Goal: Task Accomplishment & Management: Manage account settings

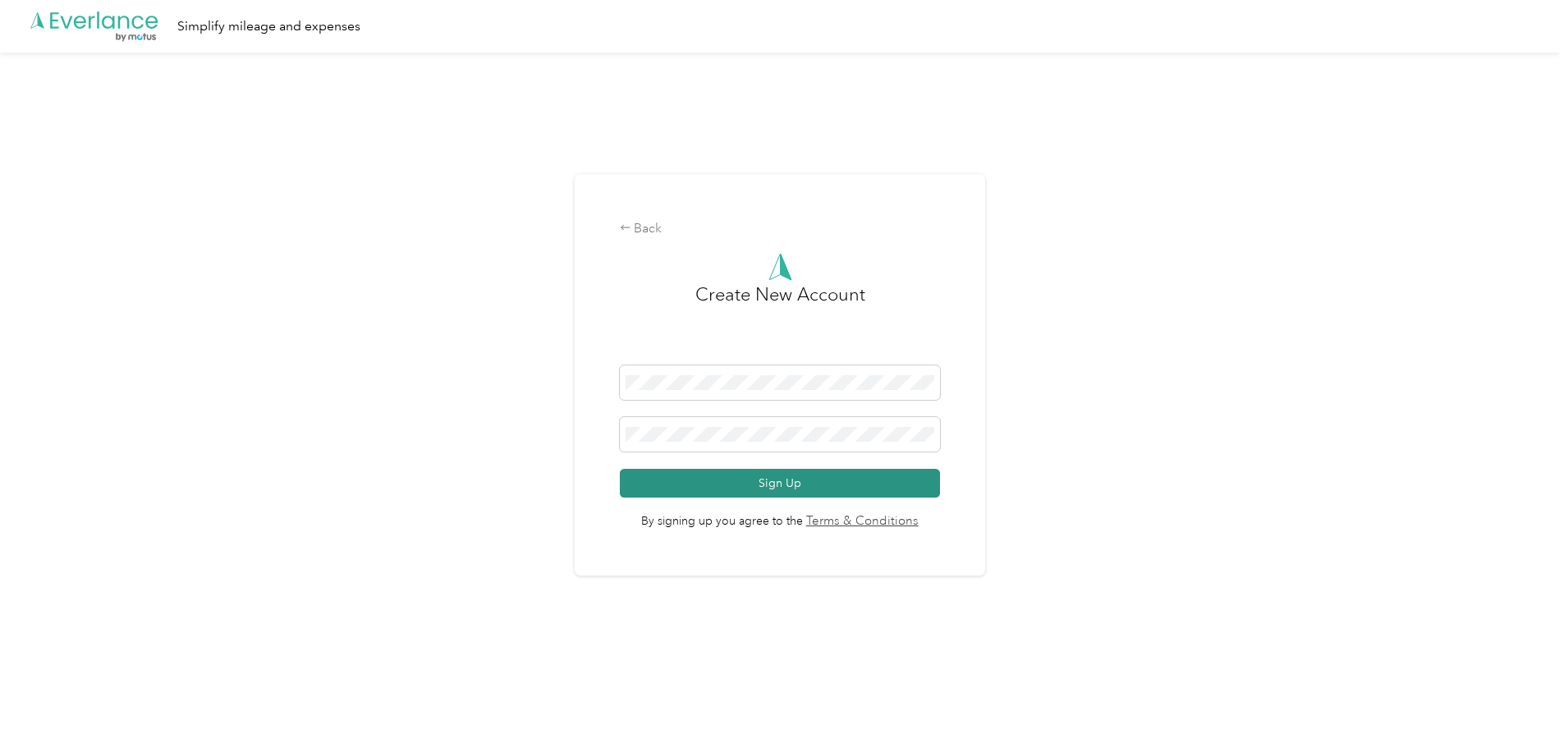
click at [798, 485] on button "Sign Up" at bounding box center [780, 483] width 321 height 29
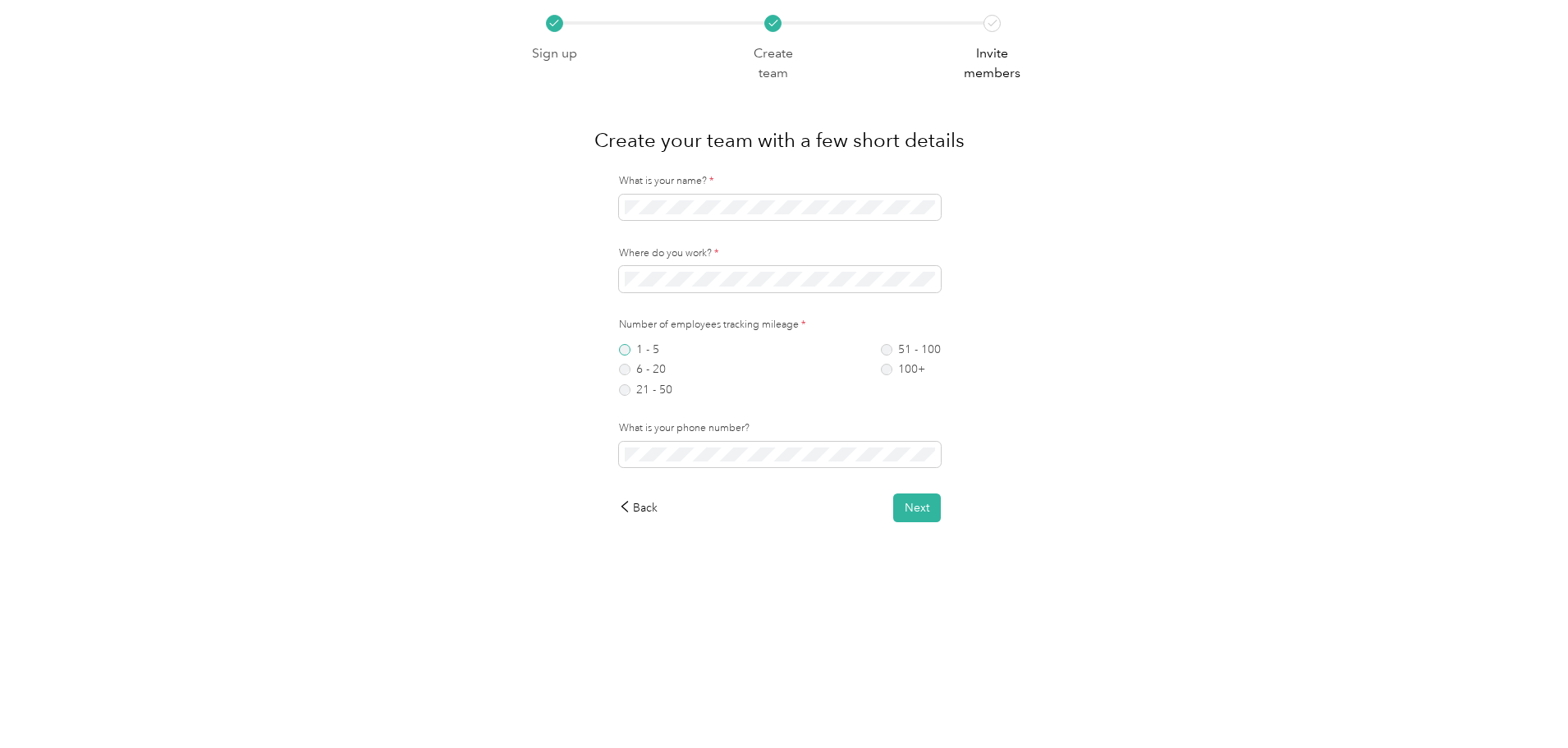
click at [630, 351] on label "1 - 5" at bounding box center [645, 350] width 54 height 11
click at [925, 508] on button "Next" at bounding box center [917, 508] width 48 height 29
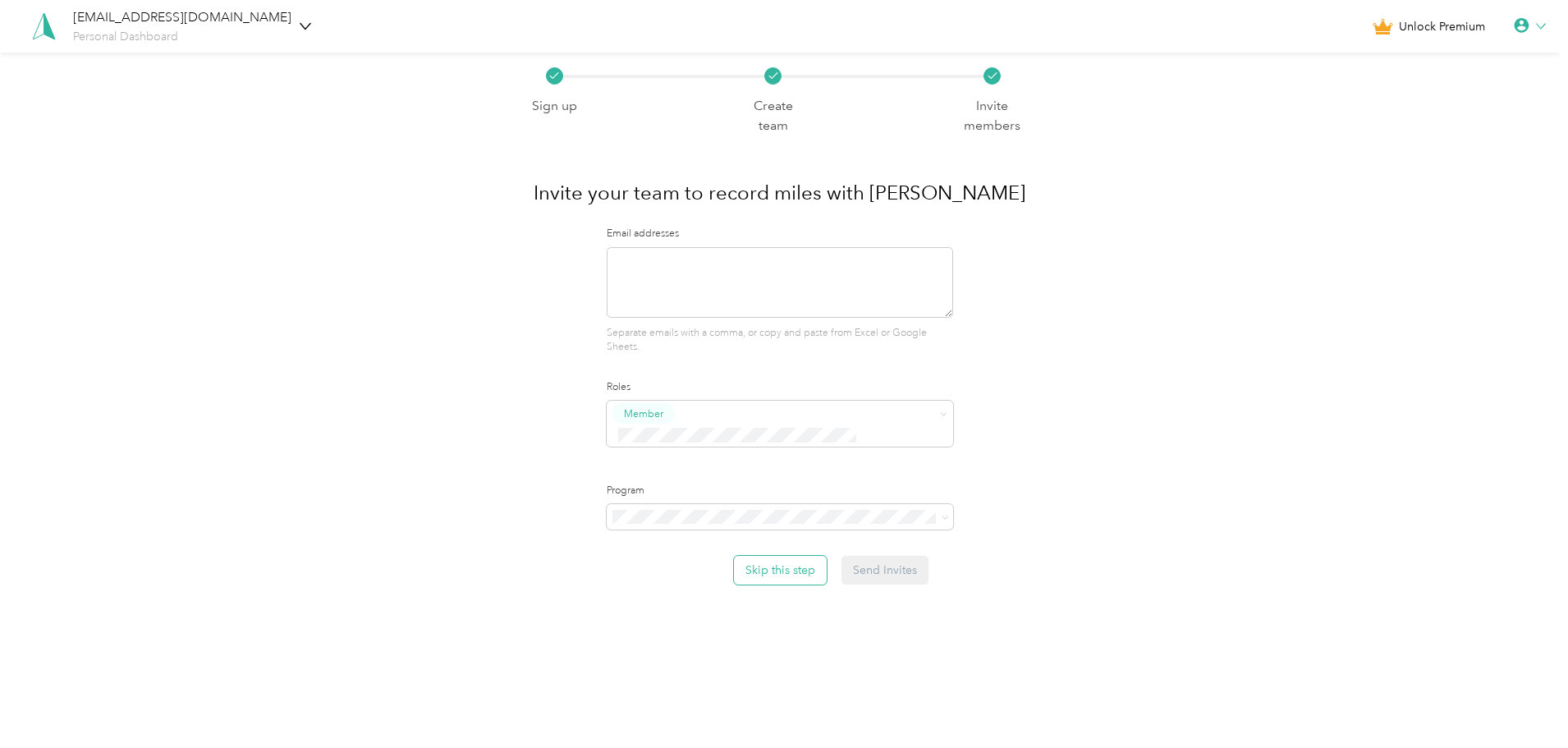
click at [789, 556] on button "Skip this step" at bounding box center [781, 570] width 93 height 29
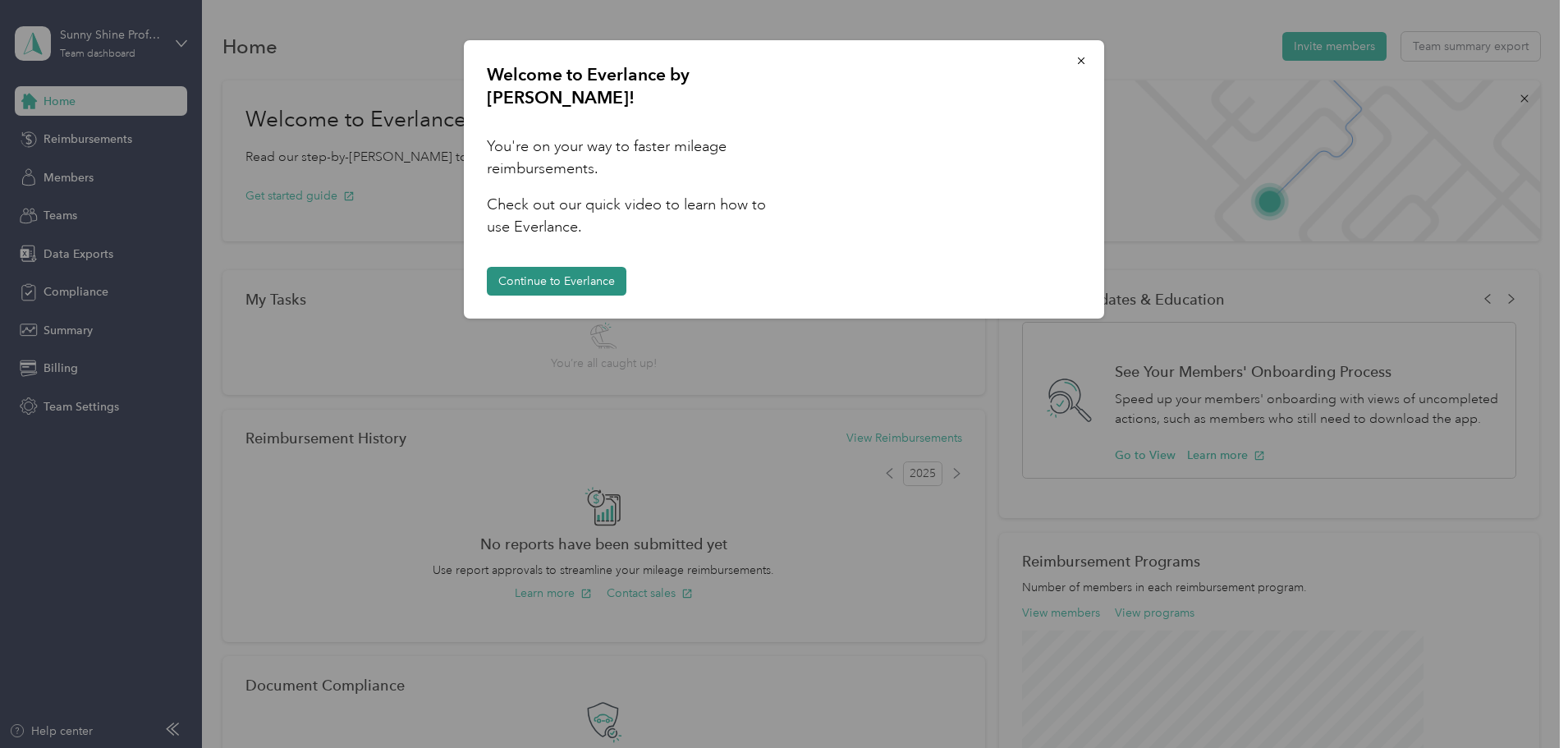
click at [585, 267] on button "Continue to Everlance" at bounding box center [557, 281] width 139 height 29
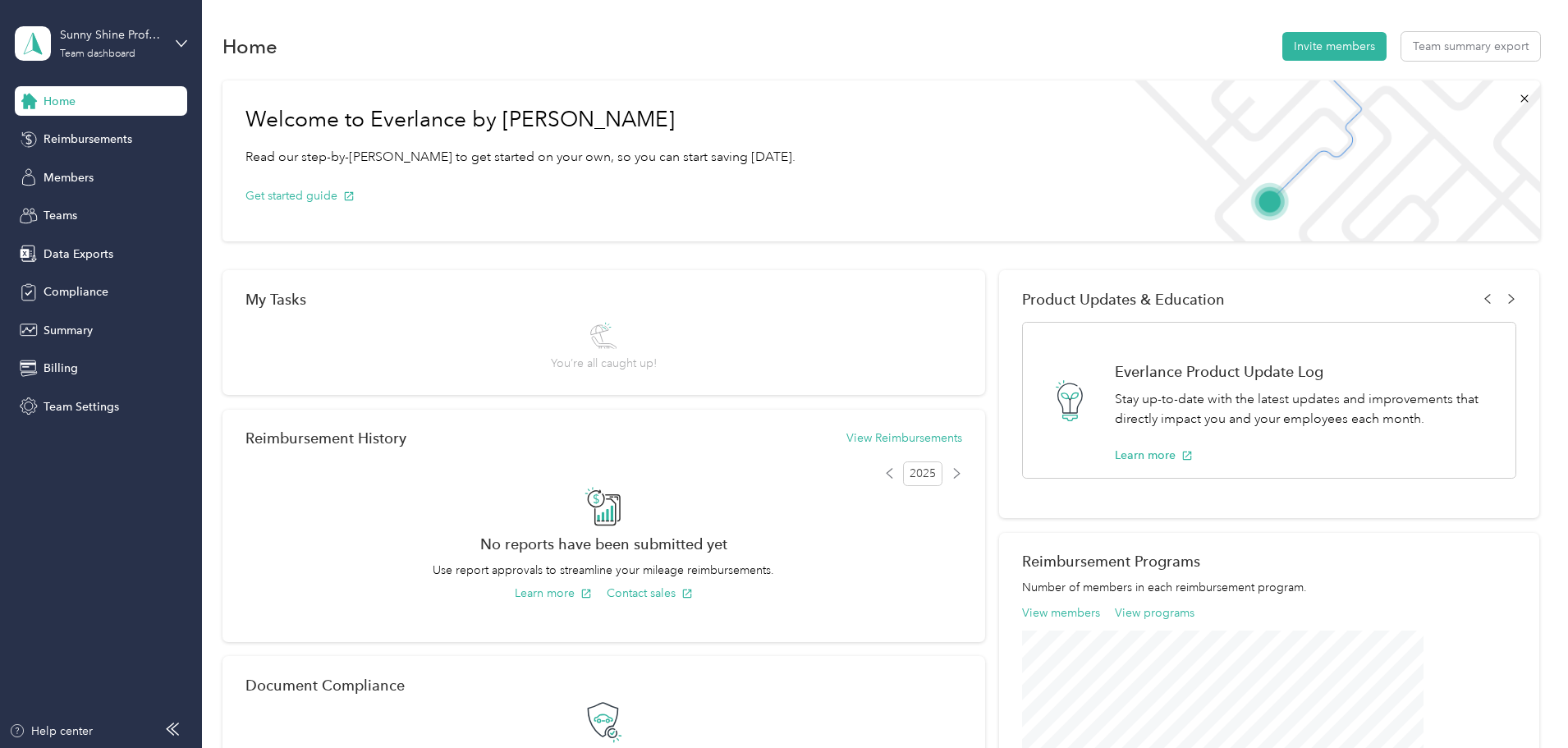
click at [255, 316] on div "Welcome to Everlance by Motus Read our step-by-[PERSON_NAME] to get started on …" at bounding box center [881, 564] width 1318 height 984
click at [68, 172] on span "Members" at bounding box center [68, 178] width 50 height 17
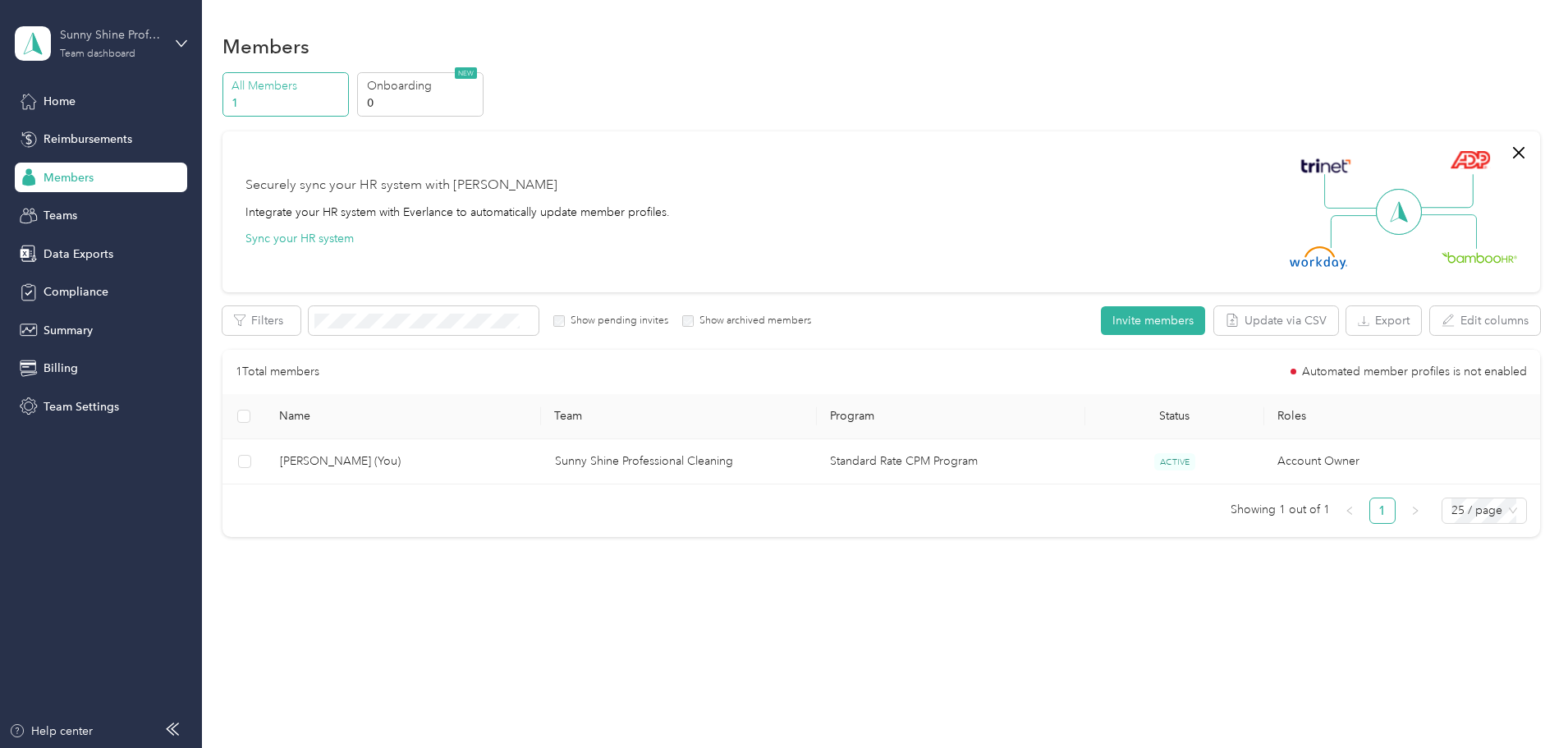
click at [121, 52] on div "Team dashboard" at bounding box center [98, 54] width 75 height 9
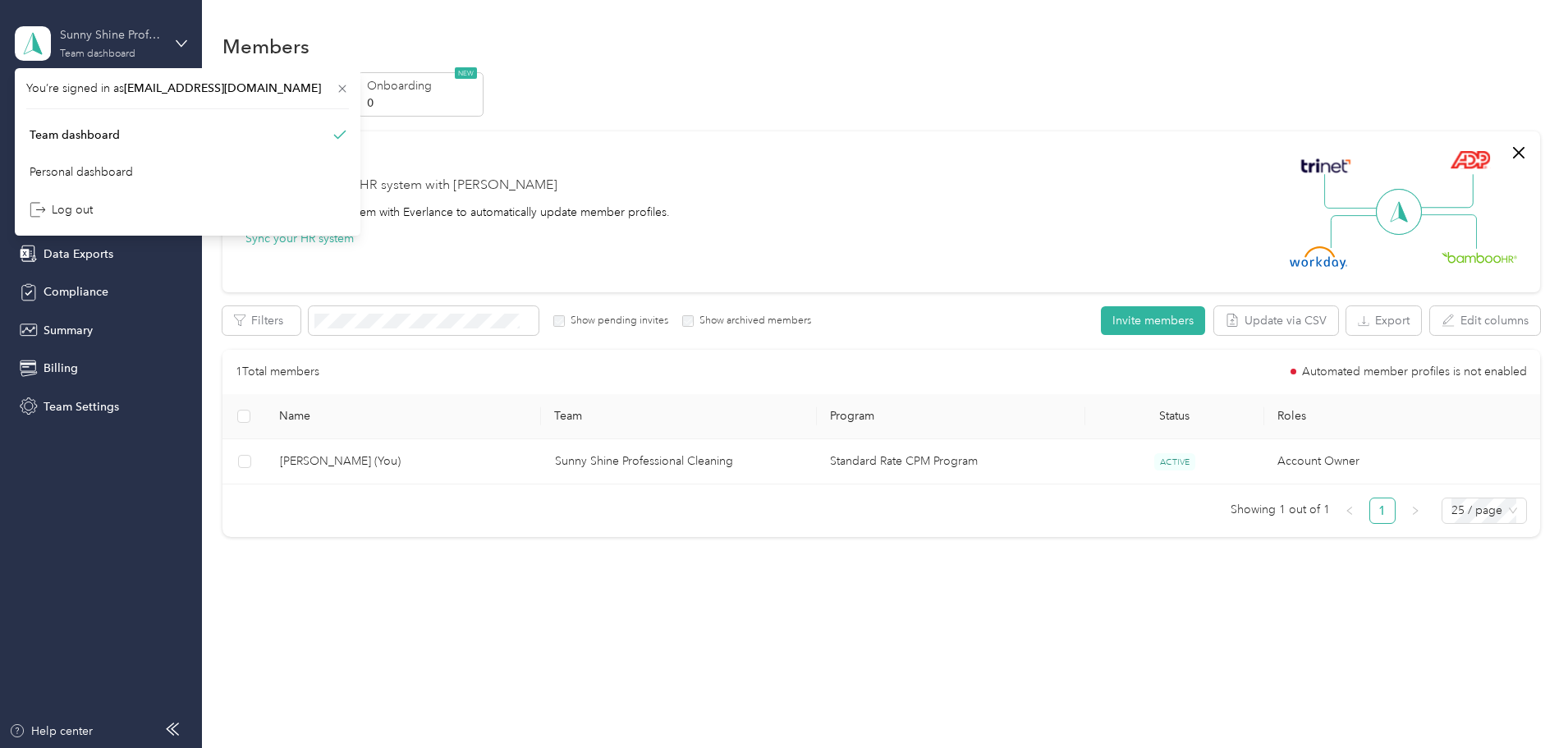
click at [121, 52] on div "Team dashboard" at bounding box center [98, 54] width 75 height 9
